Goal: Information Seeking & Learning: Learn about a topic

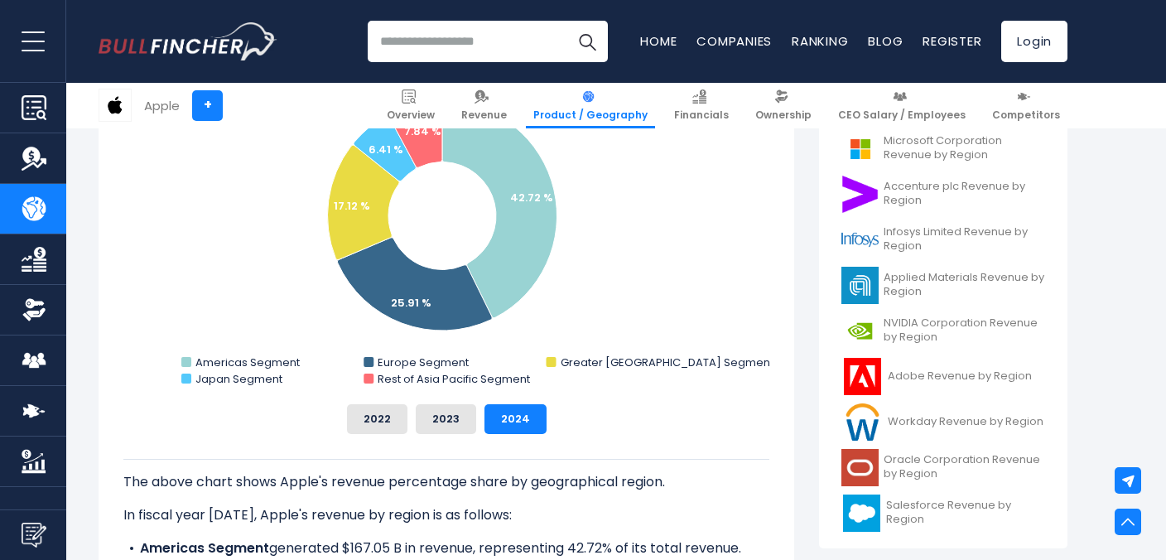
scroll to position [531, 0]
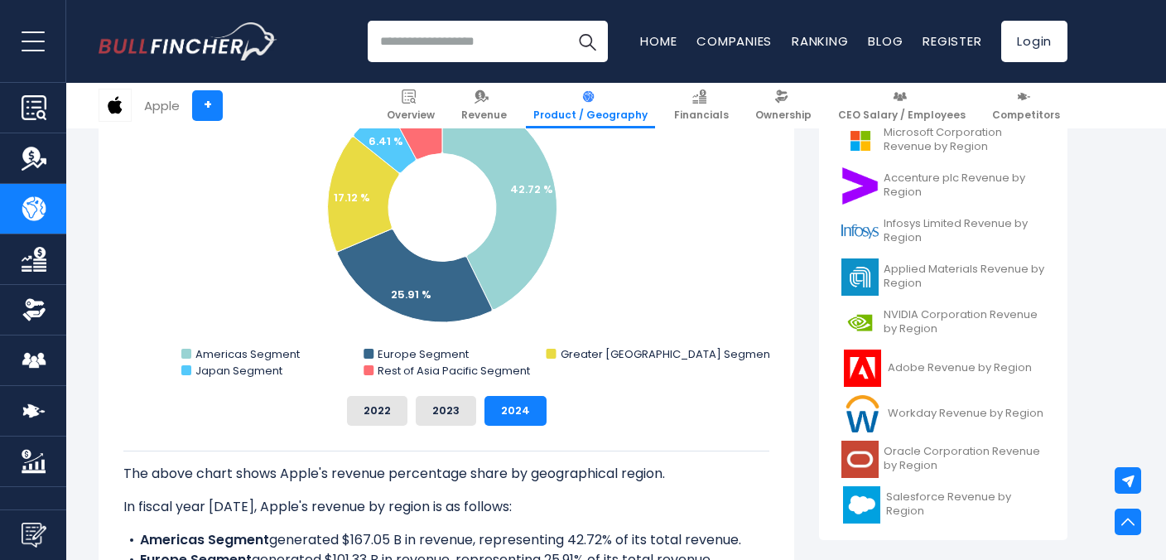
click at [391, 389] on div "Apple's Revenue Share by Region Created with Highcharts 12.1.2 Chart context me…" at bounding box center [446, 238] width 646 height 374
click at [385, 406] on button "2022" at bounding box center [377, 411] width 60 height 30
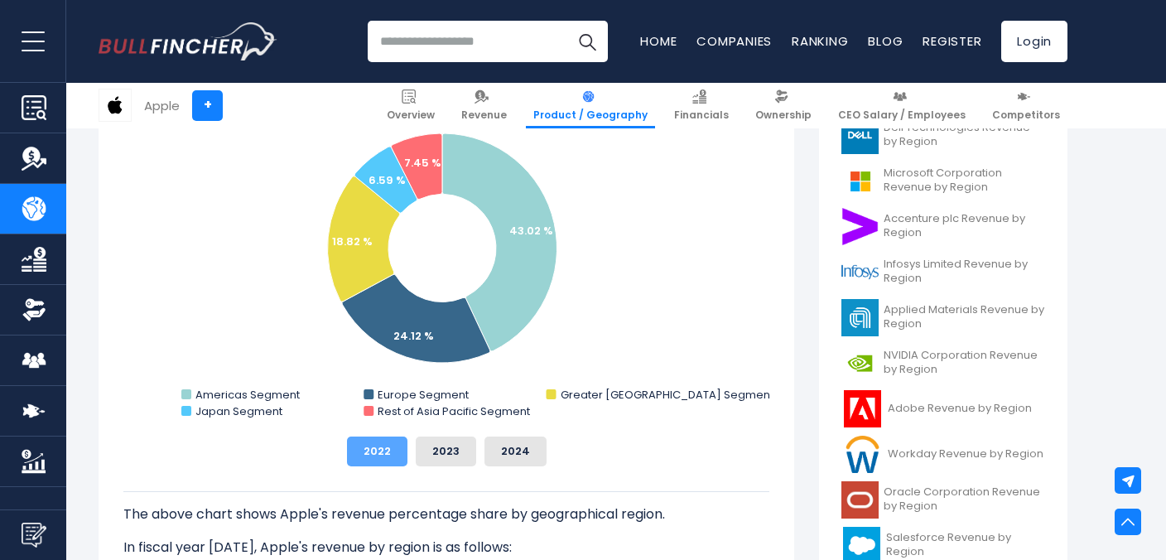
scroll to position [465, 0]
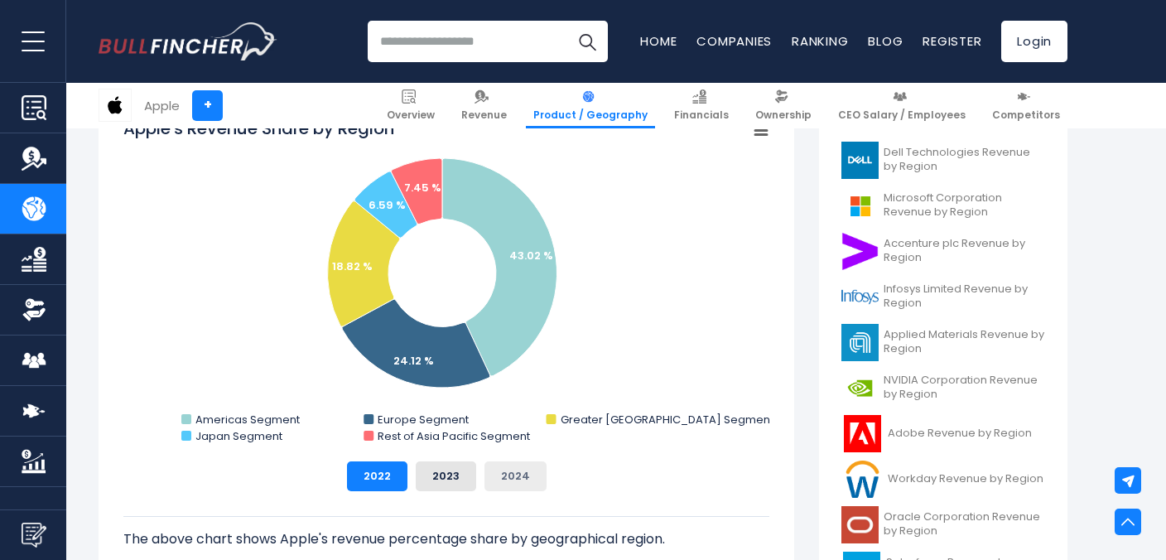
click at [512, 471] on button "2024" at bounding box center [516, 476] width 62 height 30
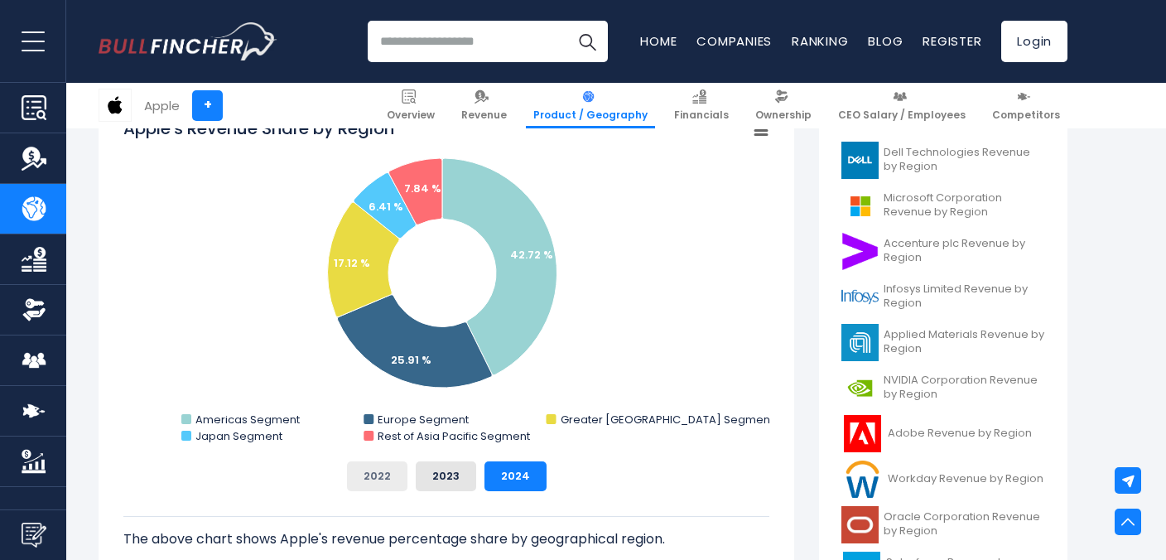
click at [388, 476] on button "2022" at bounding box center [377, 476] width 60 height 30
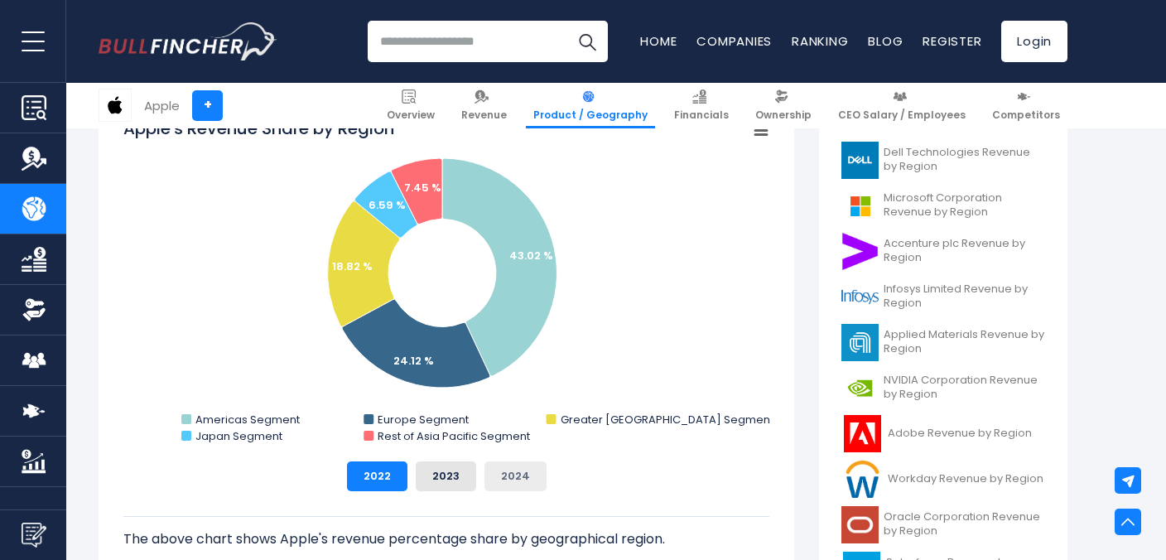
click at [511, 476] on button "2024" at bounding box center [516, 476] width 62 height 30
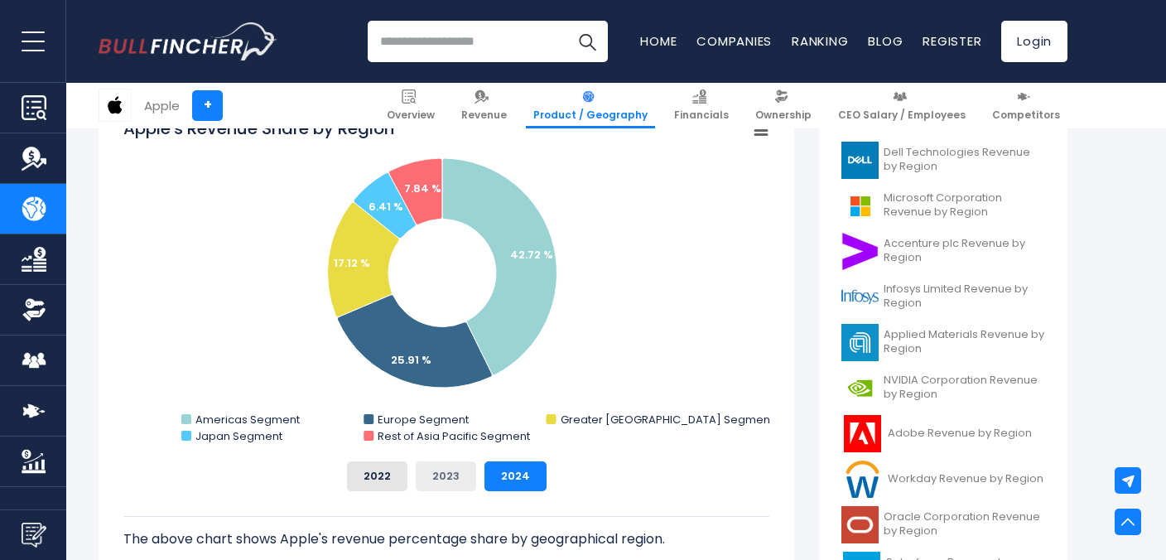
click at [425, 477] on button "2023" at bounding box center [446, 476] width 60 height 30
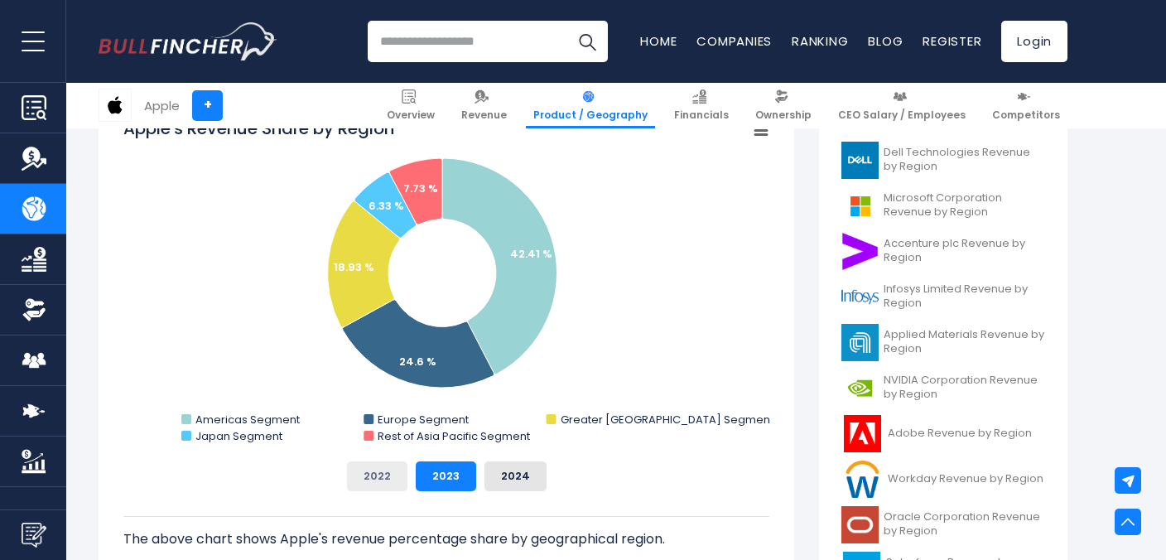
click at [379, 480] on button "2022" at bounding box center [377, 476] width 60 height 30
click at [433, 477] on button "2023" at bounding box center [446, 476] width 60 height 30
click at [488, 475] on button "2024" at bounding box center [516, 476] width 62 height 30
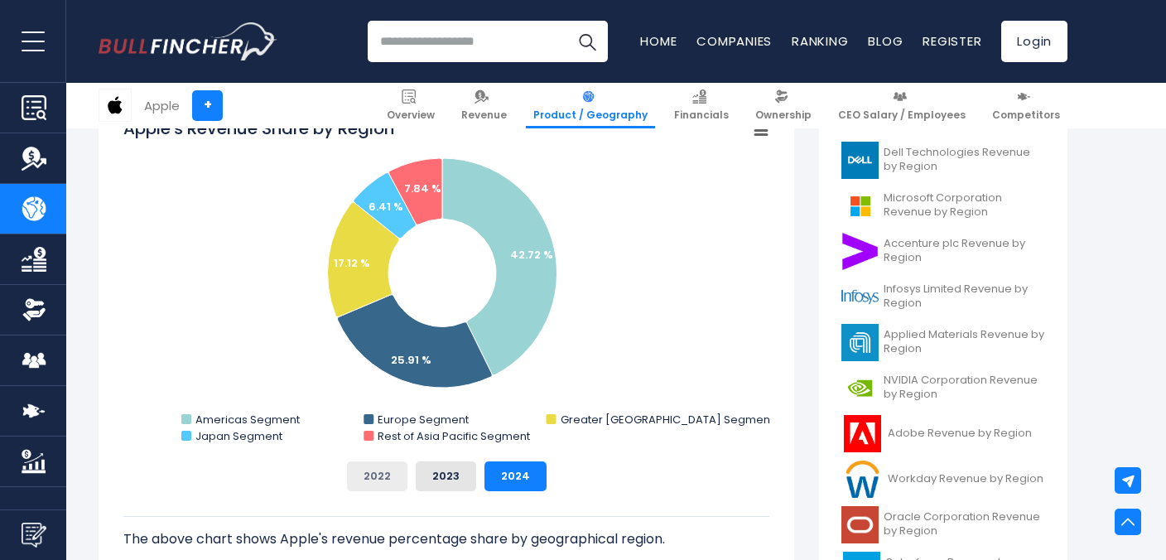
click at [390, 477] on button "2022" at bounding box center [377, 476] width 60 height 30
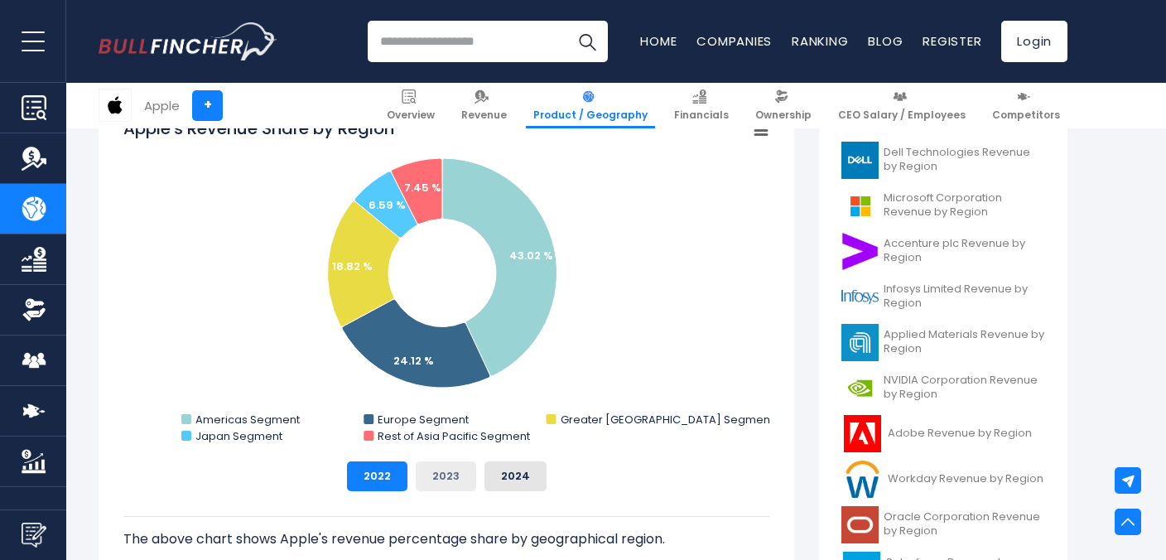
click at [440, 478] on button "2023" at bounding box center [446, 476] width 60 height 30
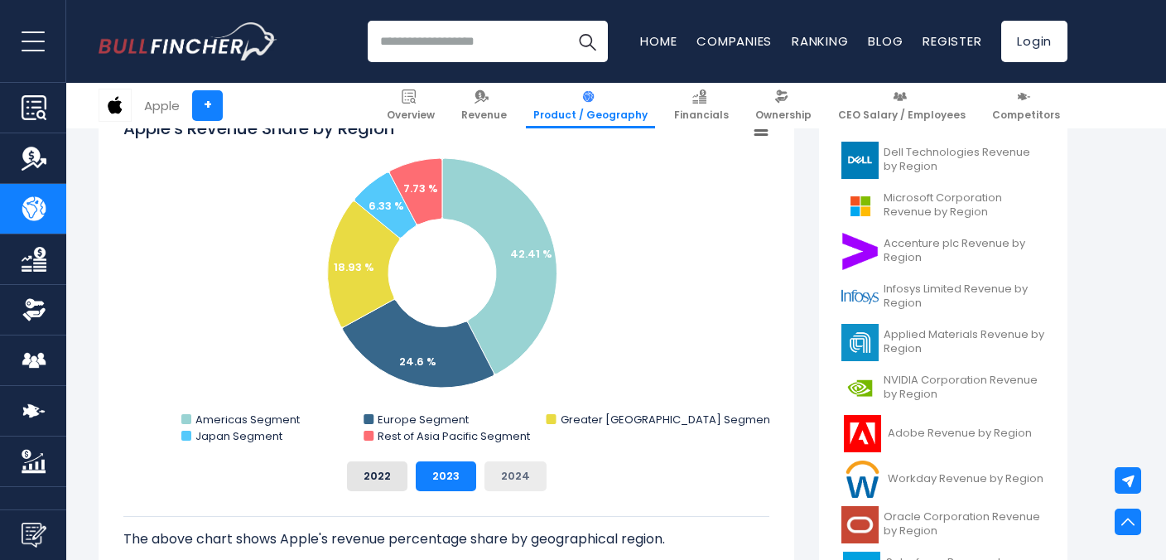
click at [518, 480] on button "2024" at bounding box center [516, 476] width 62 height 30
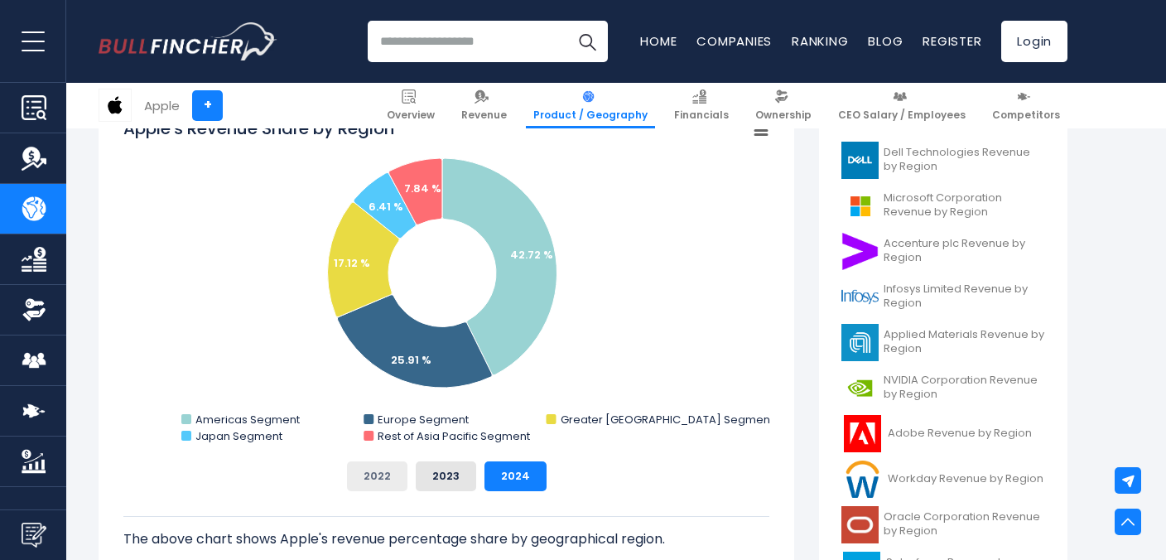
click at [395, 475] on button "2022" at bounding box center [377, 476] width 60 height 30
